Goal: Task Accomplishment & Management: Manage account settings

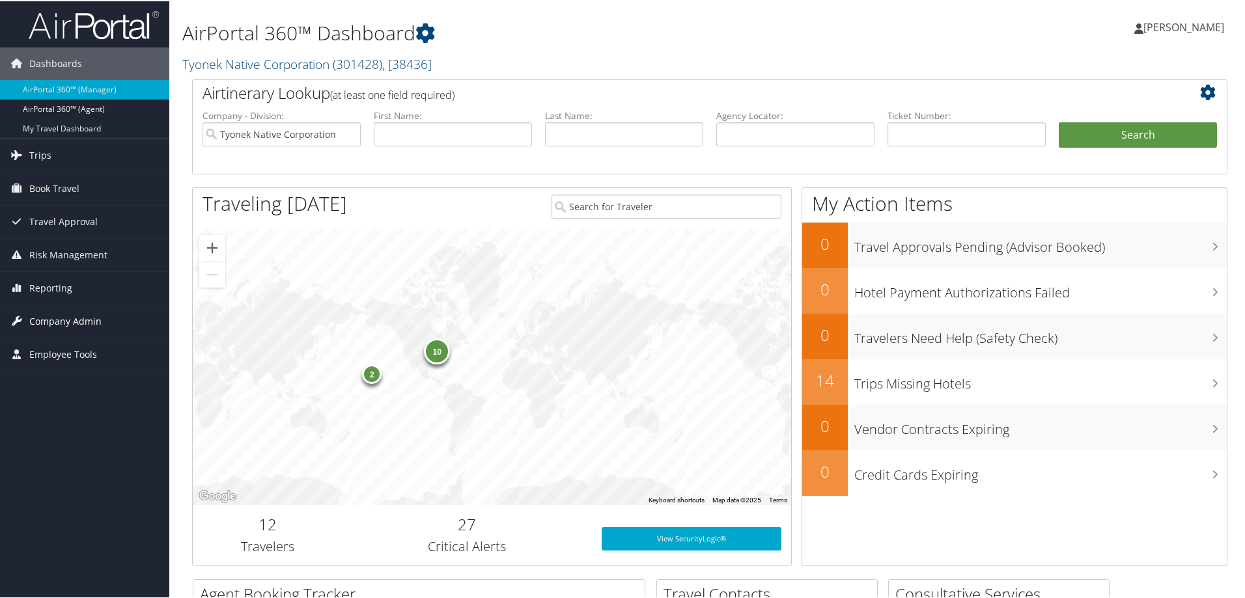
click at [84, 318] on span "Company Admin" at bounding box center [65, 320] width 72 height 33
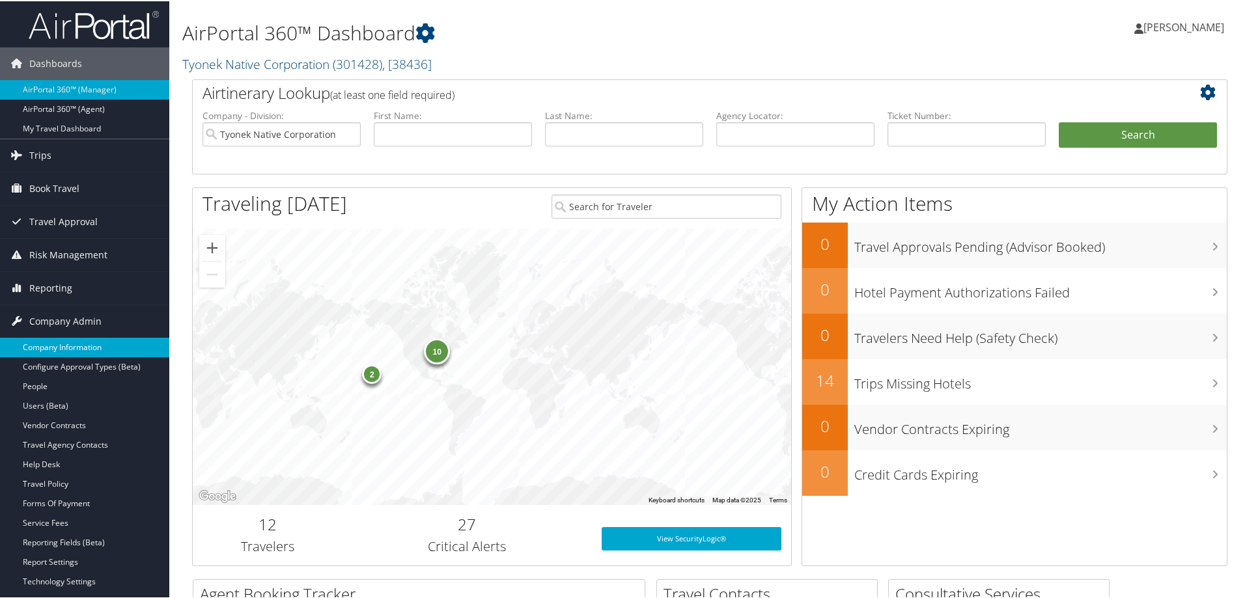
click at [78, 340] on link "Company Information" at bounding box center [84, 347] width 169 height 20
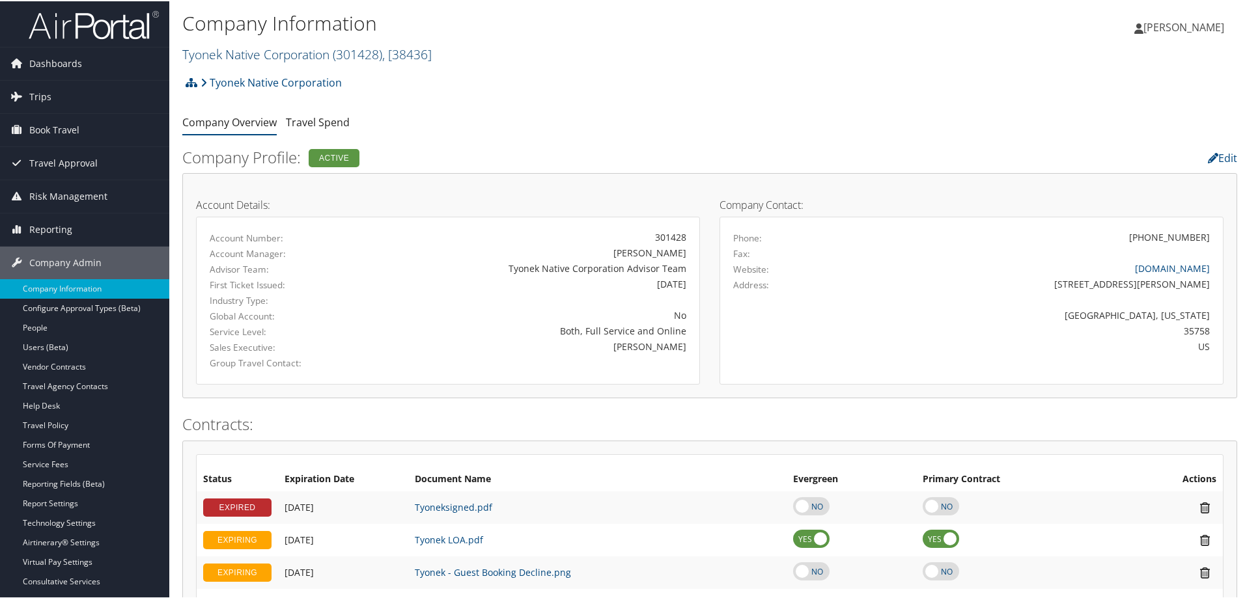
click at [341, 52] on span "( 301428 )" at bounding box center [357, 53] width 49 height 18
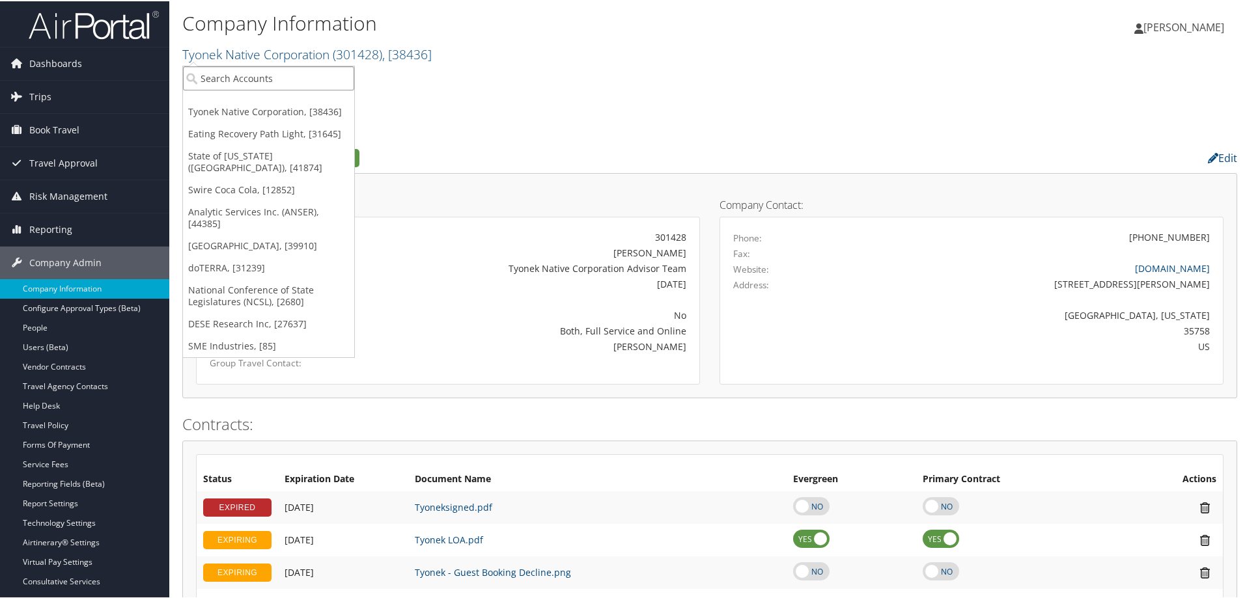
click at [303, 77] on input "search" at bounding box center [268, 77] width 171 height 24
type input "Q"
type input "DESE"
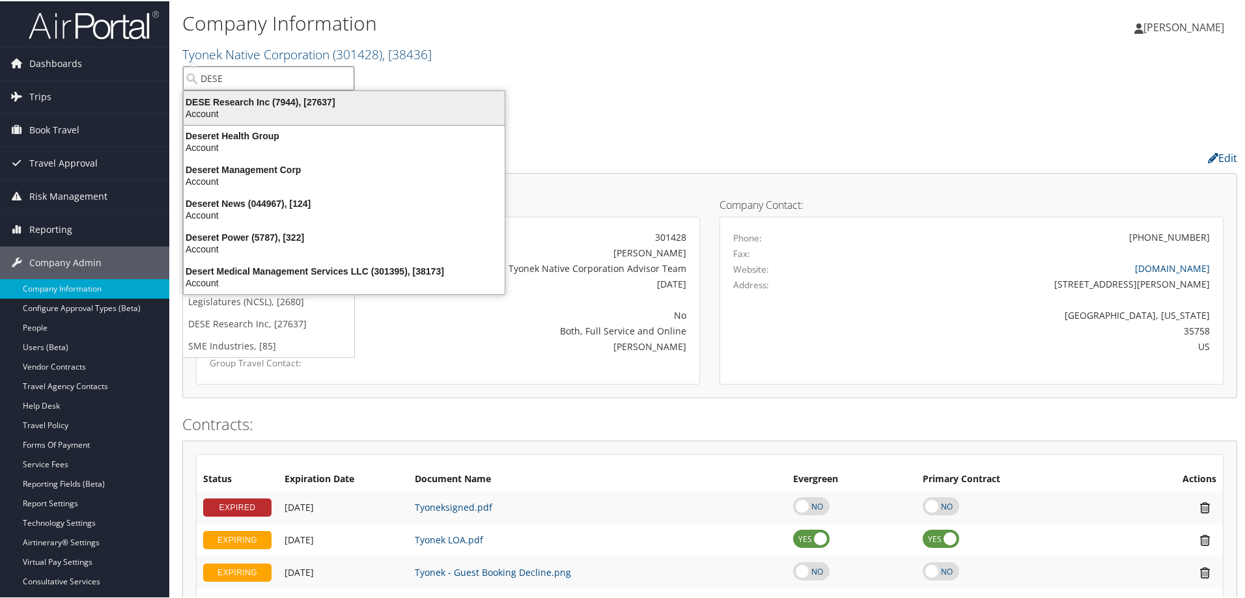
click at [313, 98] on div "DESE Research Inc (7944), [27637]" at bounding box center [344, 101] width 337 height 12
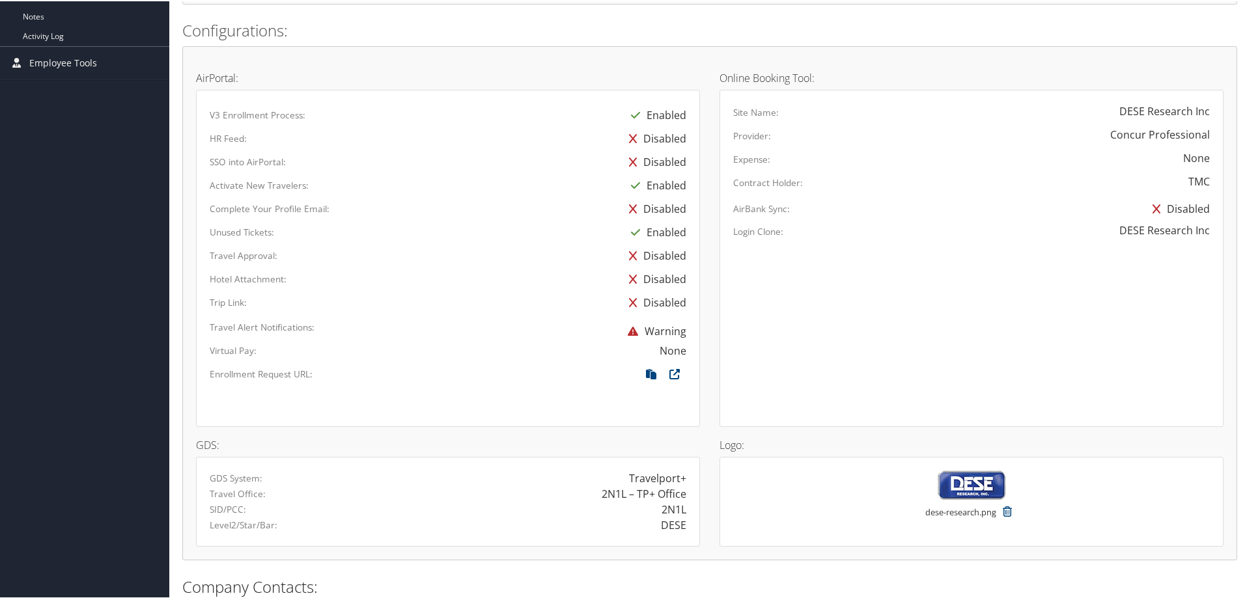
scroll to position [586, 0]
click at [673, 371] on icon at bounding box center [674, 375] width 23 height 17
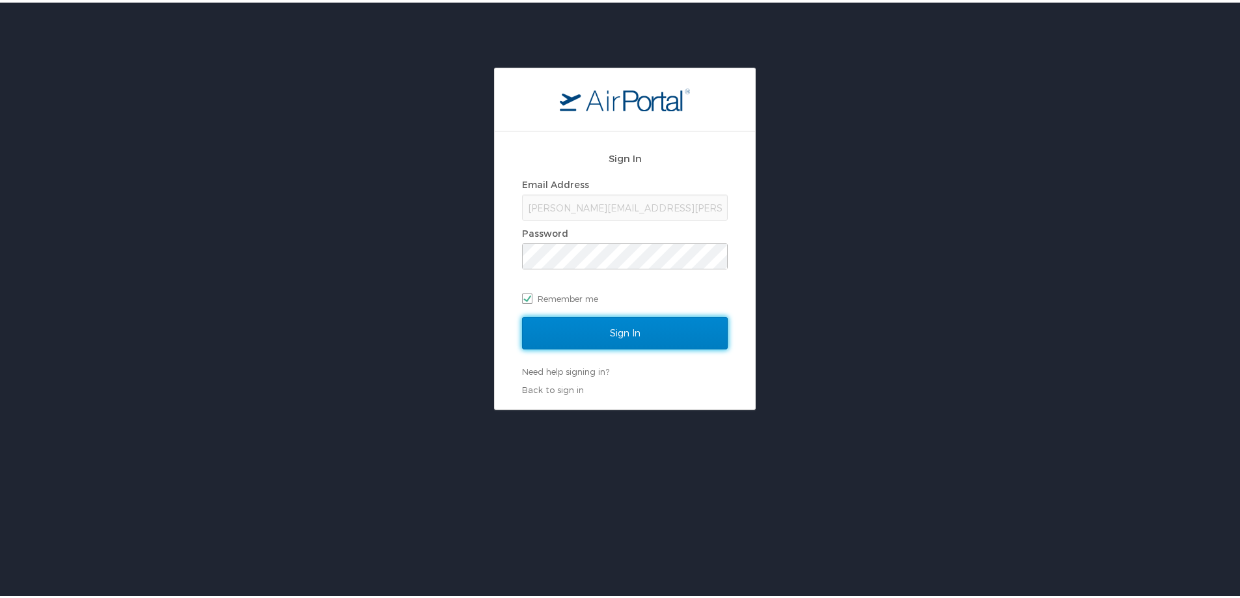
click at [632, 331] on input "Sign In" at bounding box center [625, 330] width 206 height 33
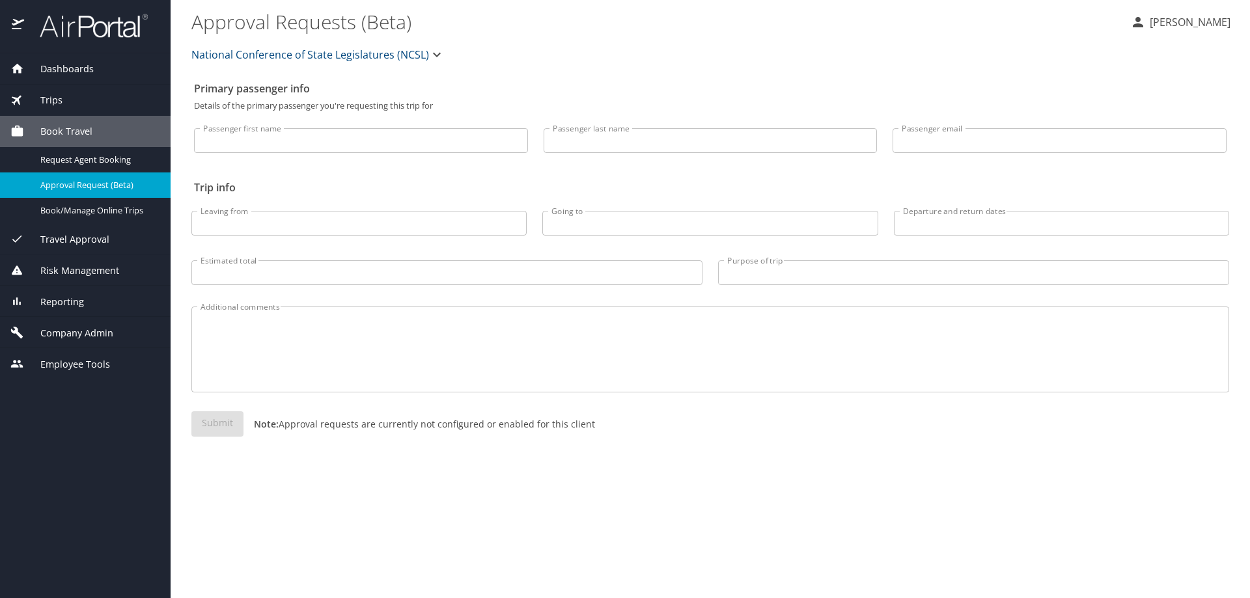
click at [434, 55] on icon "button" at bounding box center [437, 55] width 16 height 16
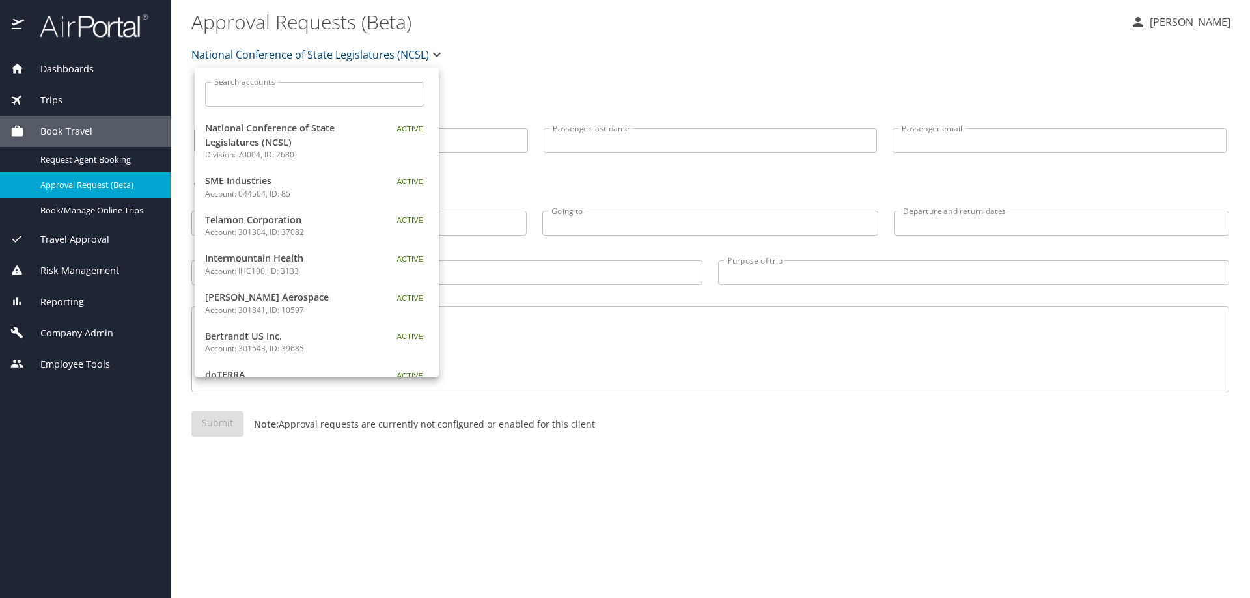
click at [310, 100] on input "Search accounts" at bounding box center [319, 94] width 211 height 25
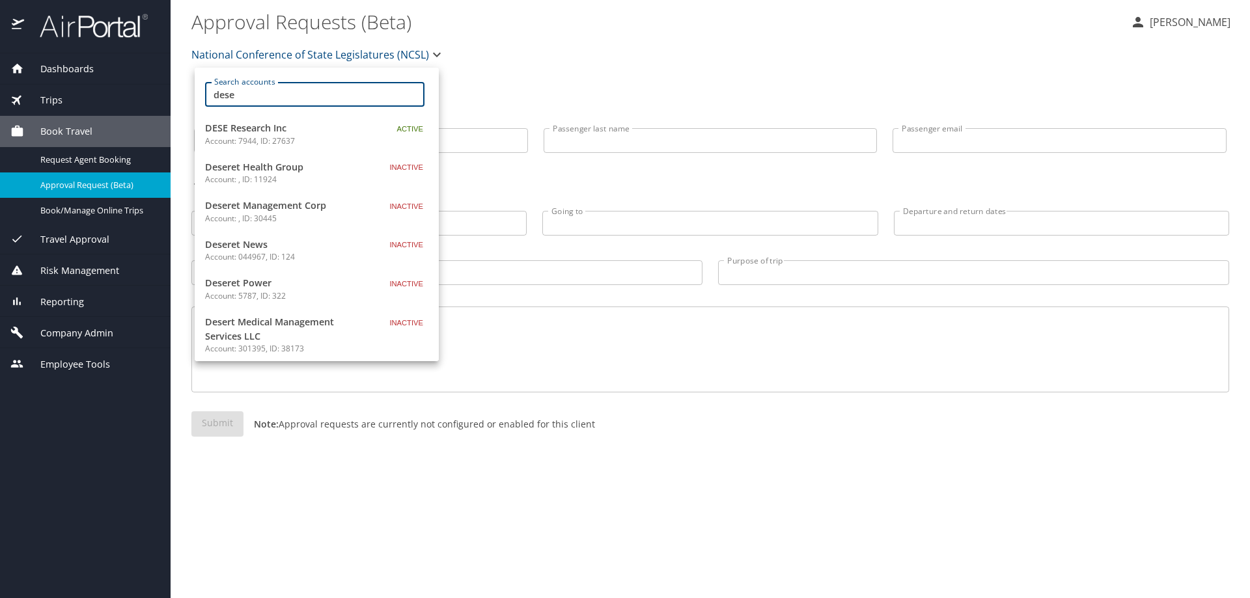
type input "dese"
click at [284, 130] on span "DESE Research Inc" at bounding box center [286, 128] width 163 height 14
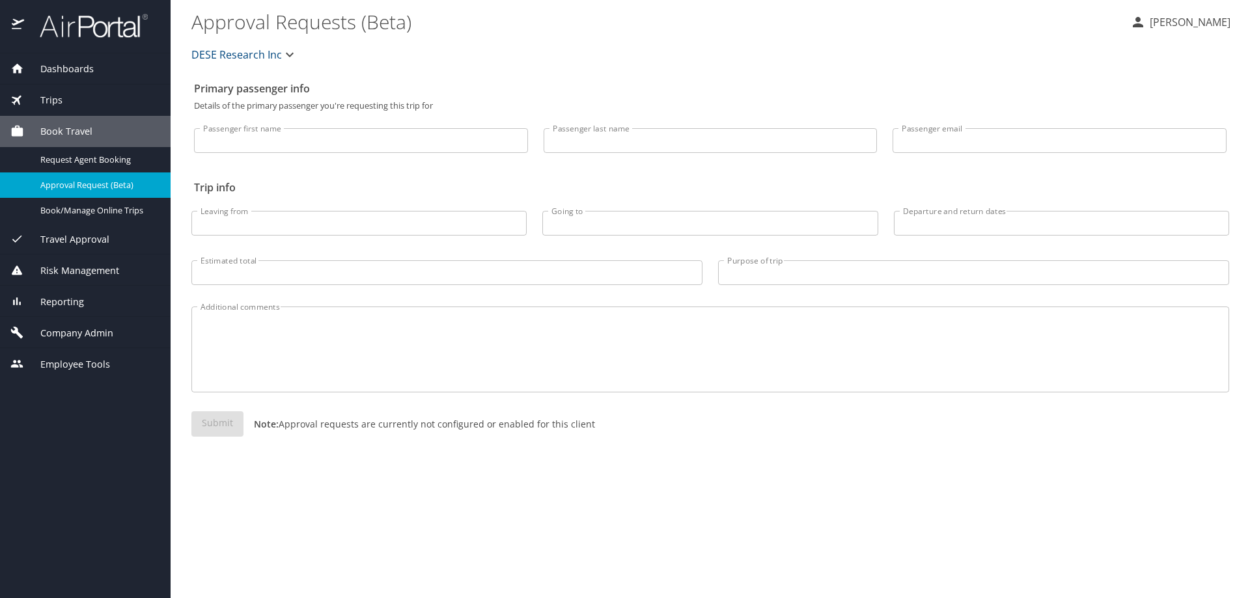
click at [93, 327] on span "Company Admin" at bounding box center [68, 333] width 89 height 14
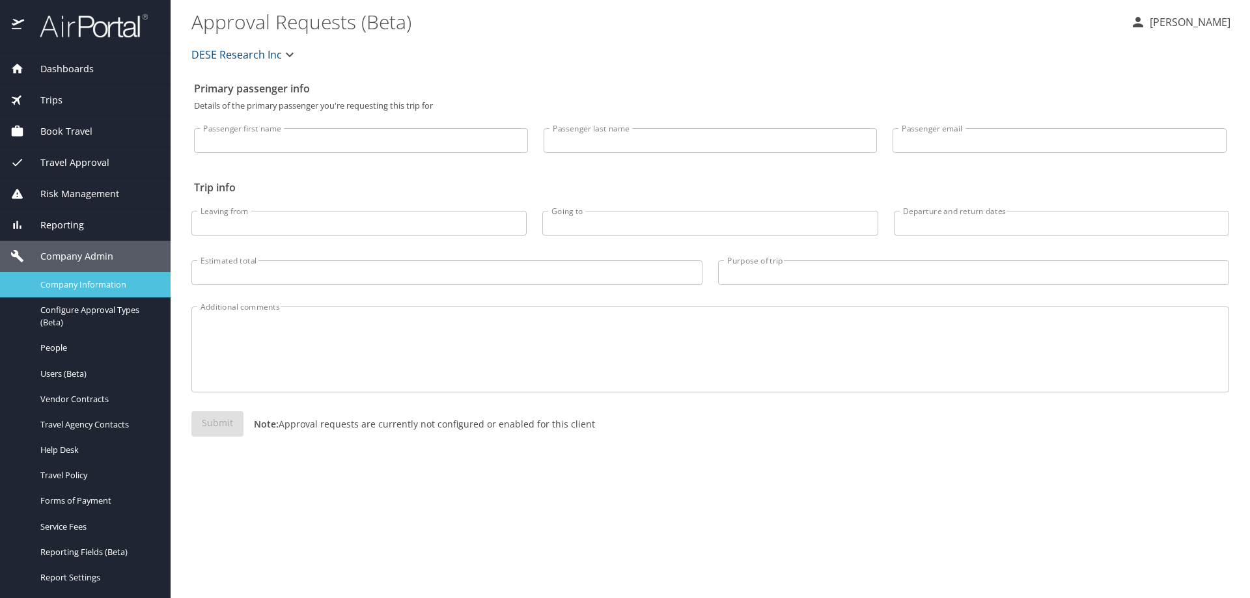
click at [63, 285] on span "Company Information" at bounding box center [97, 285] width 115 height 12
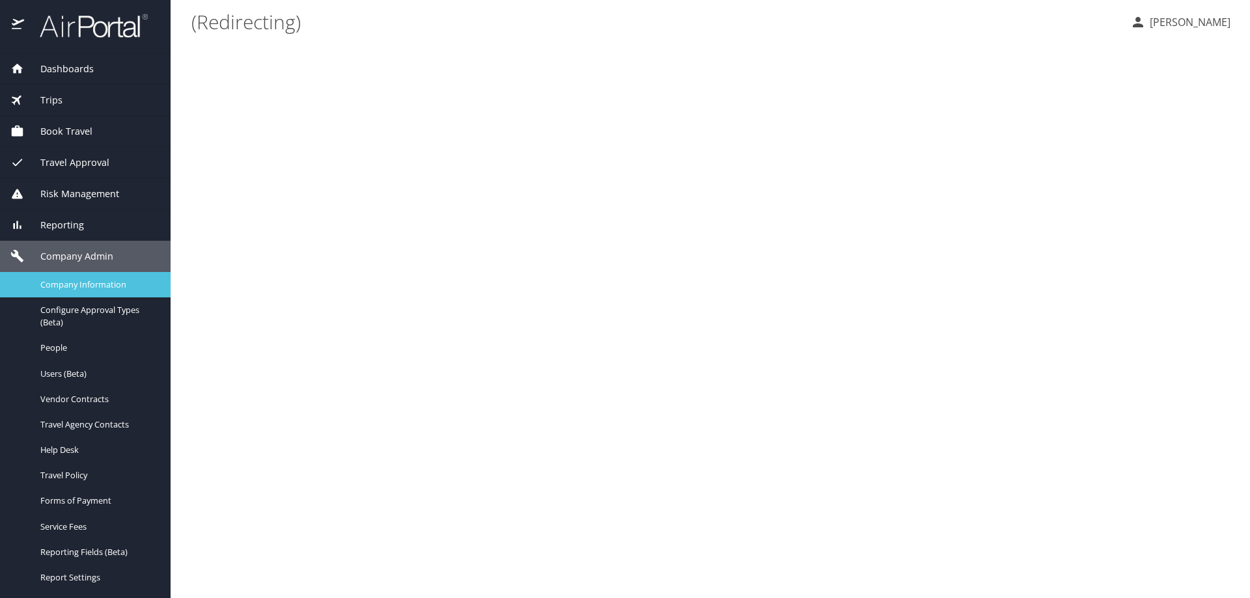
click at [64, 285] on span "Company Information" at bounding box center [97, 285] width 115 height 12
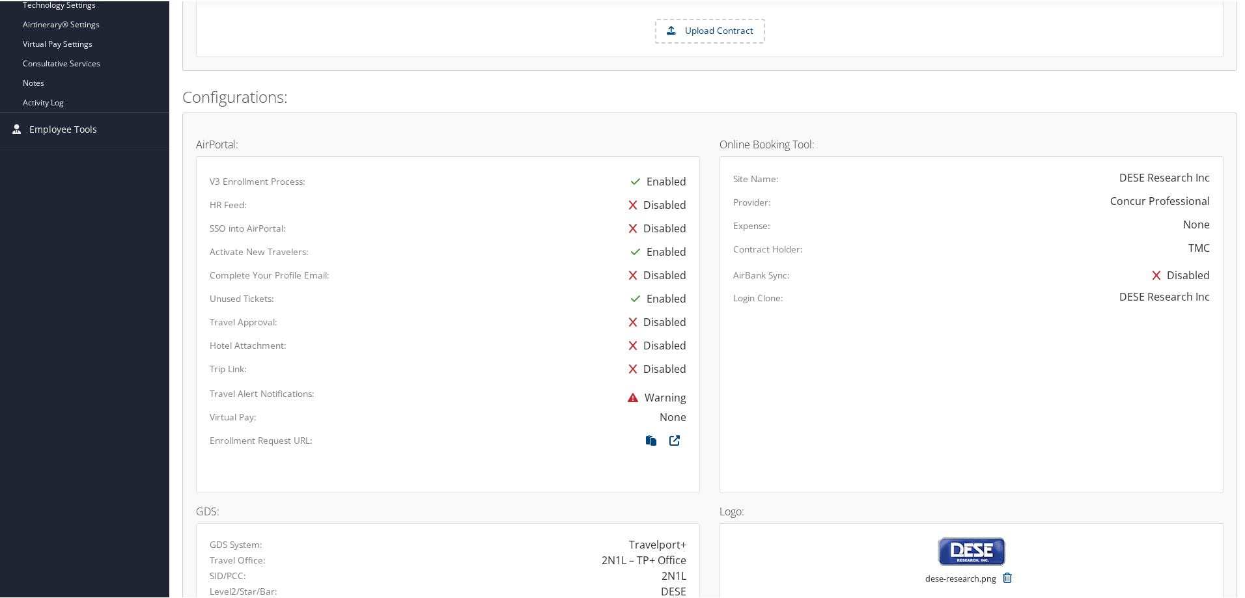
scroll to position [521, 0]
click at [673, 437] on icon at bounding box center [674, 440] width 23 height 17
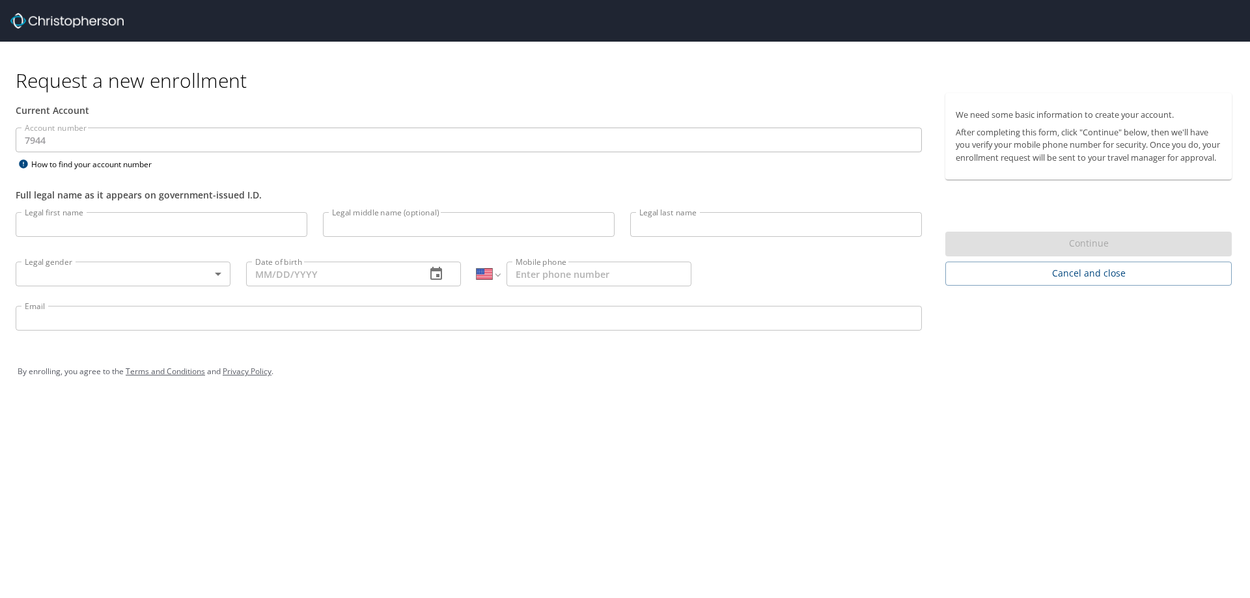
select select "US"
